Goal: Information Seeking & Learning: Learn about a topic

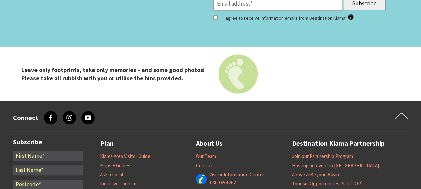
scroll to position [2733, 0]
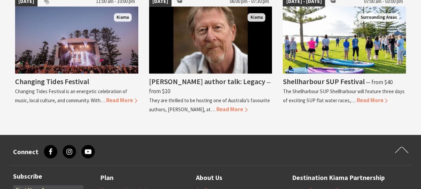
scroll to position [673, 0]
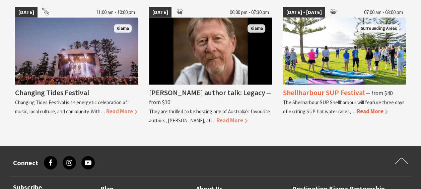
click at [366, 112] on span "Read More" at bounding box center [371, 110] width 31 height 7
